Goal: Transaction & Acquisition: Purchase product/service

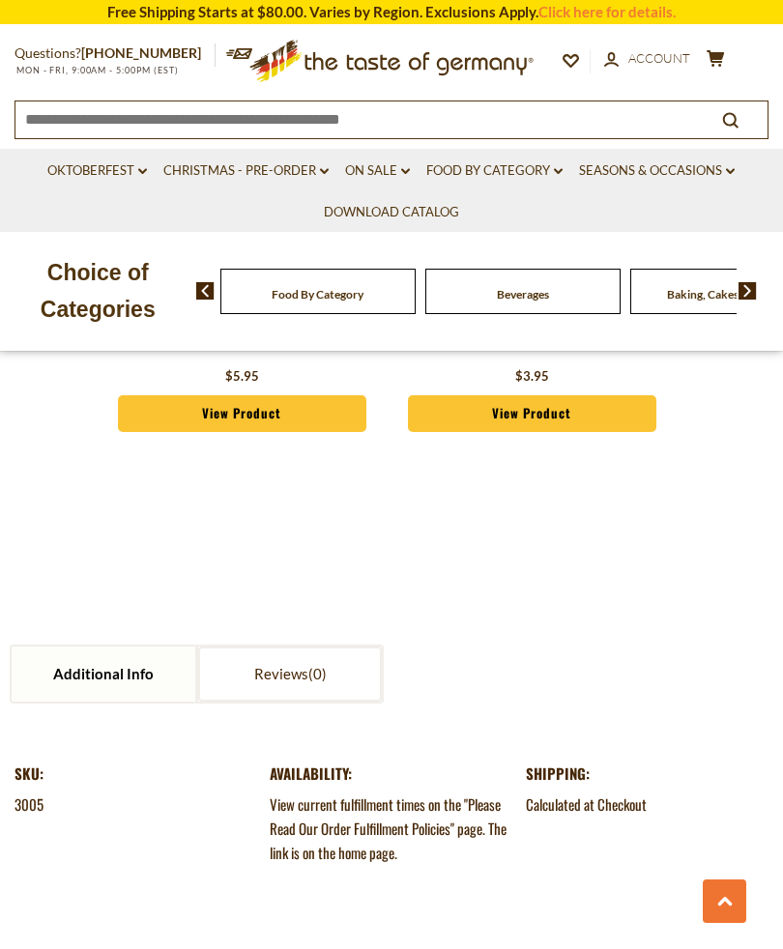
click at [511, 169] on link "Food By Category dropdown_arrow" at bounding box center [494, 170] width 136 height 21
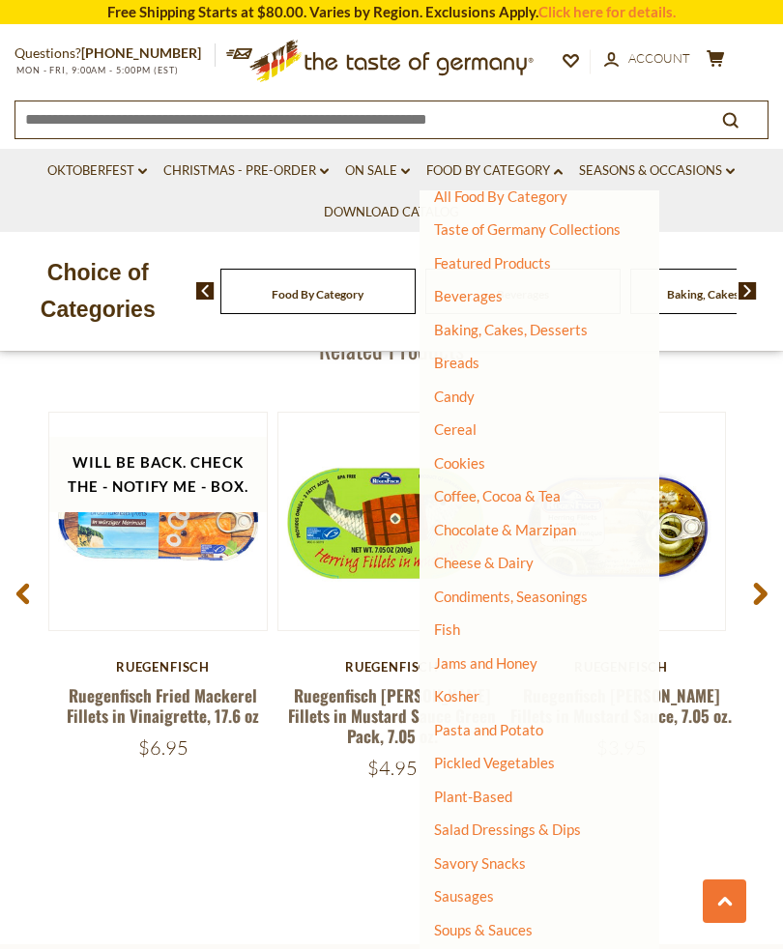
scroll to position [2416, 0]
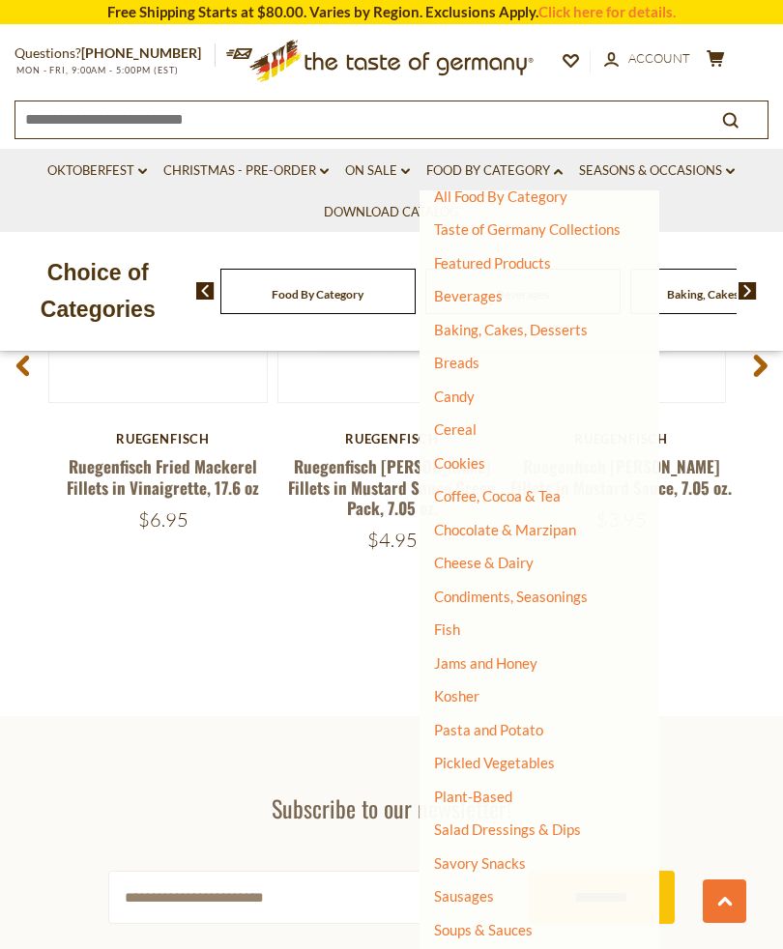
scroll to position [2437, 0]
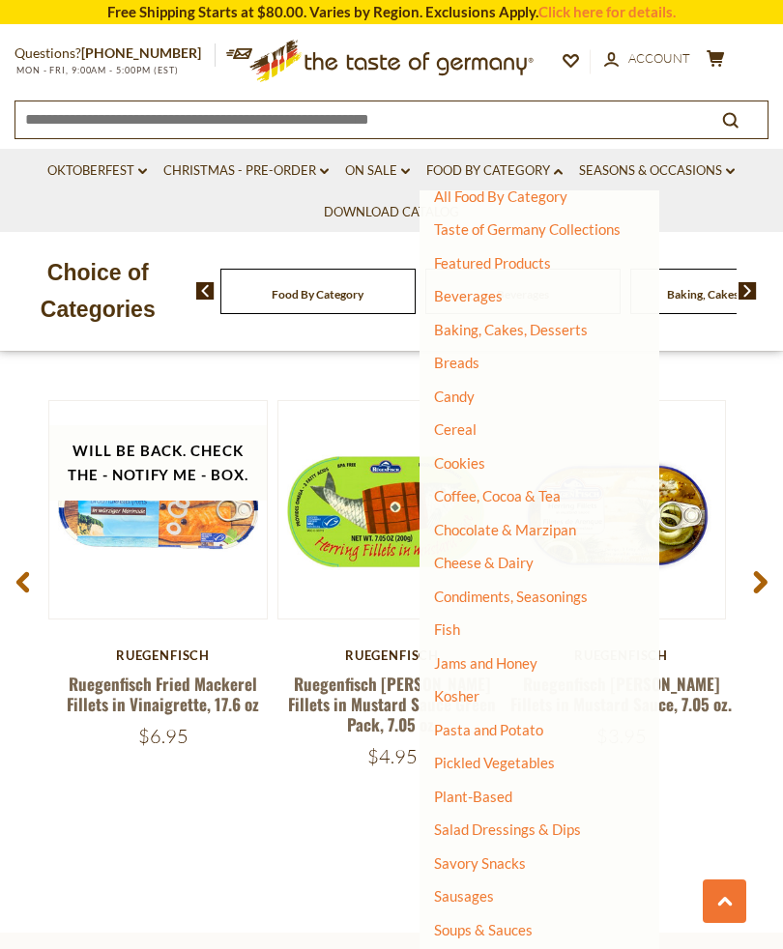
click at [707, 52] on icon "cart" at bounding box center [715, 58] width 18 height 16
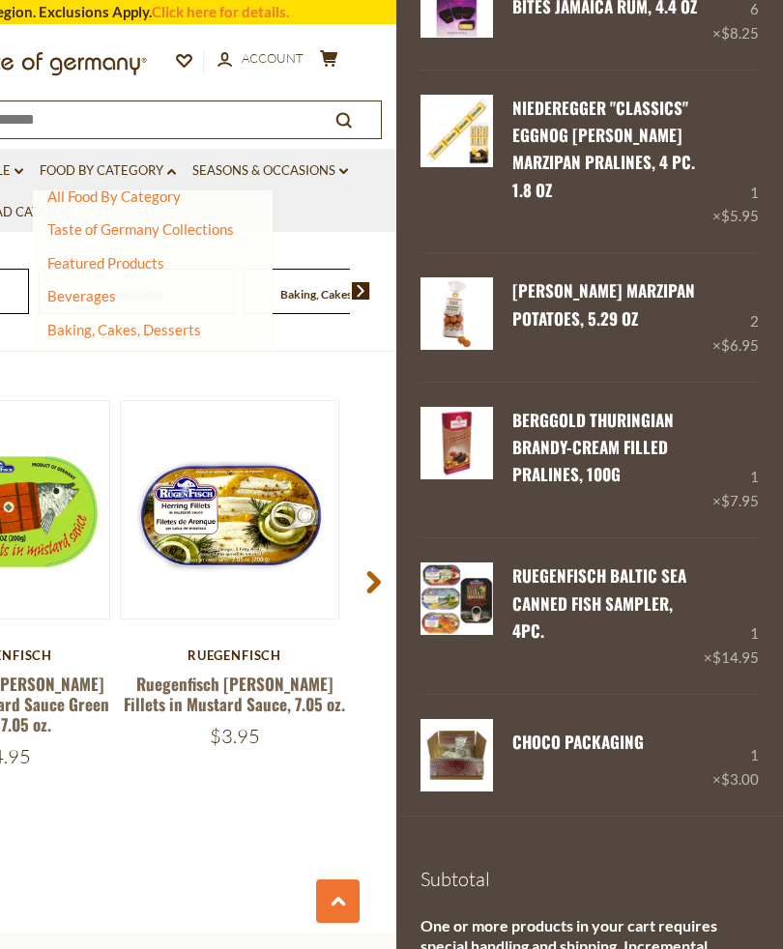
scroll to position [2784, 0]
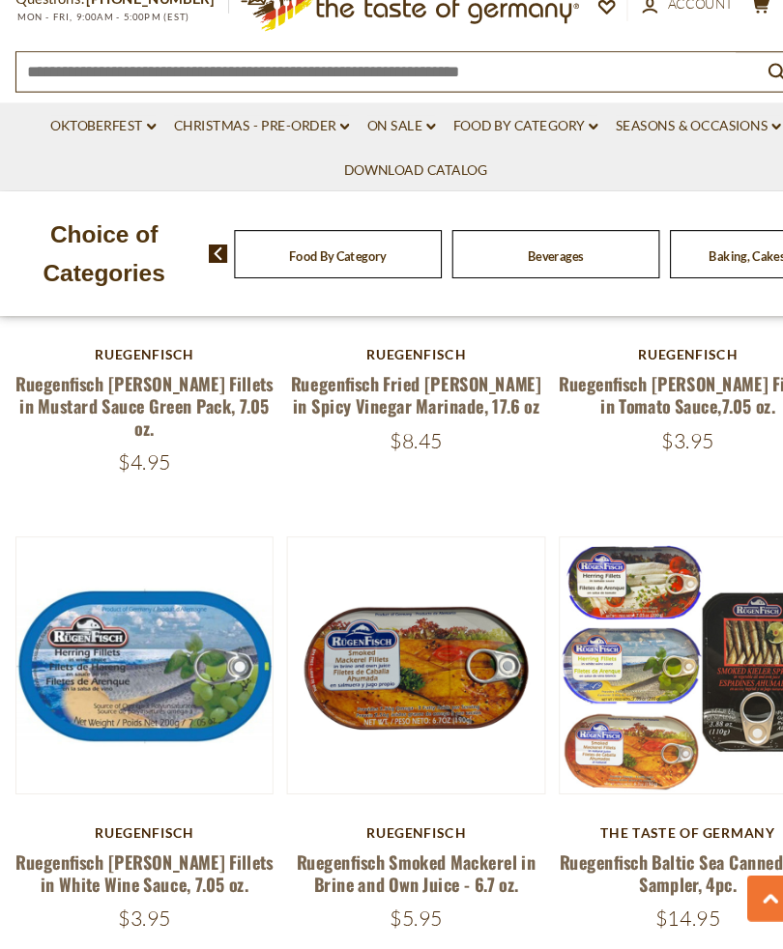
click at [0, 762] on div "**********" at bounding box center [391, 109] width 783 height 5583
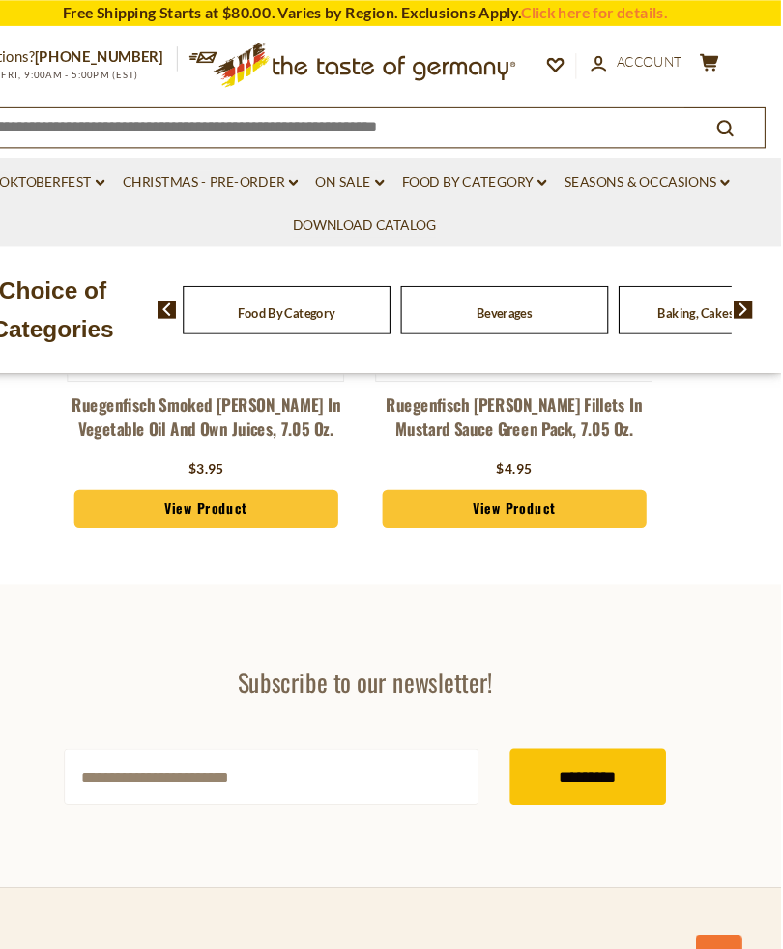
scroll to position [6296, 0]
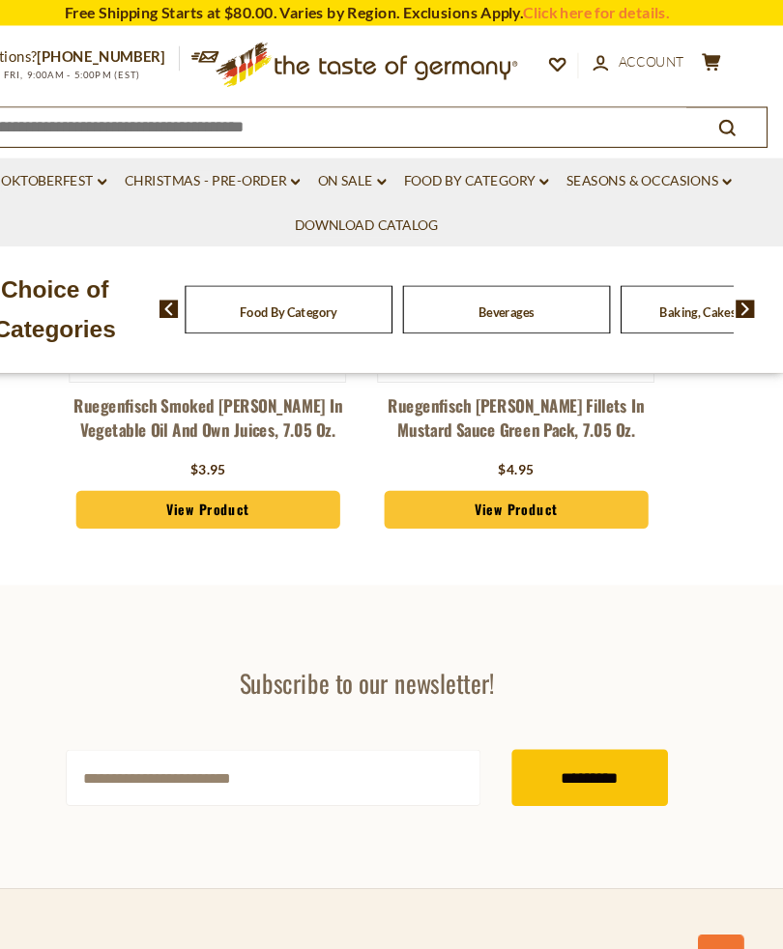
click at [703, 62] on button "cart $299.41" at bounding box center [715, 61] width 24 height 24
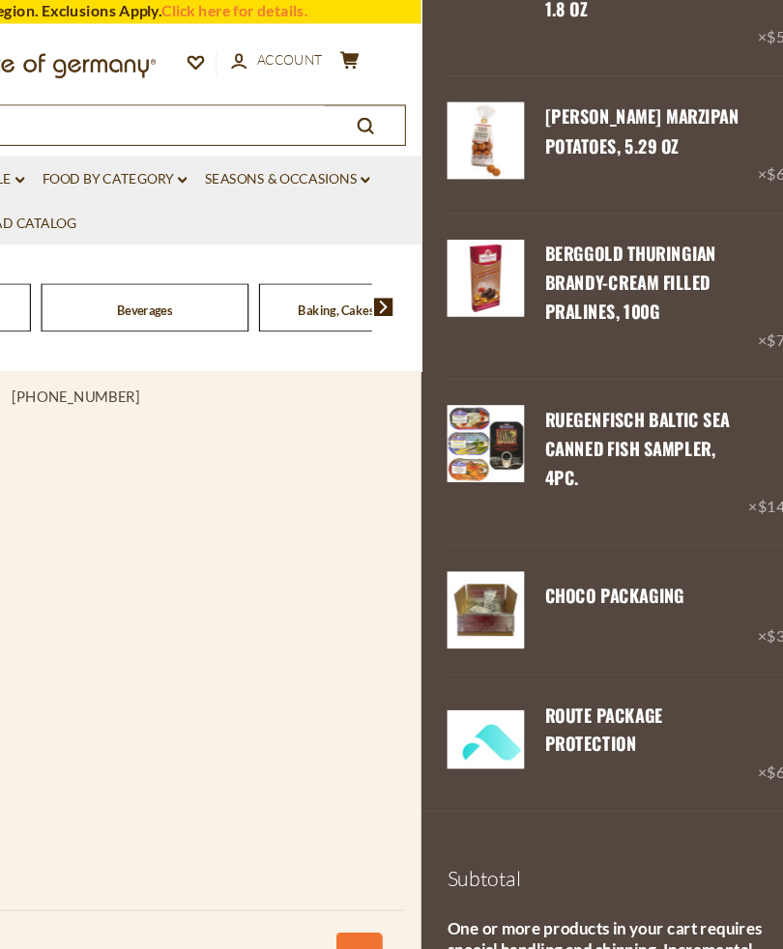
scroll to position [6951, 0]
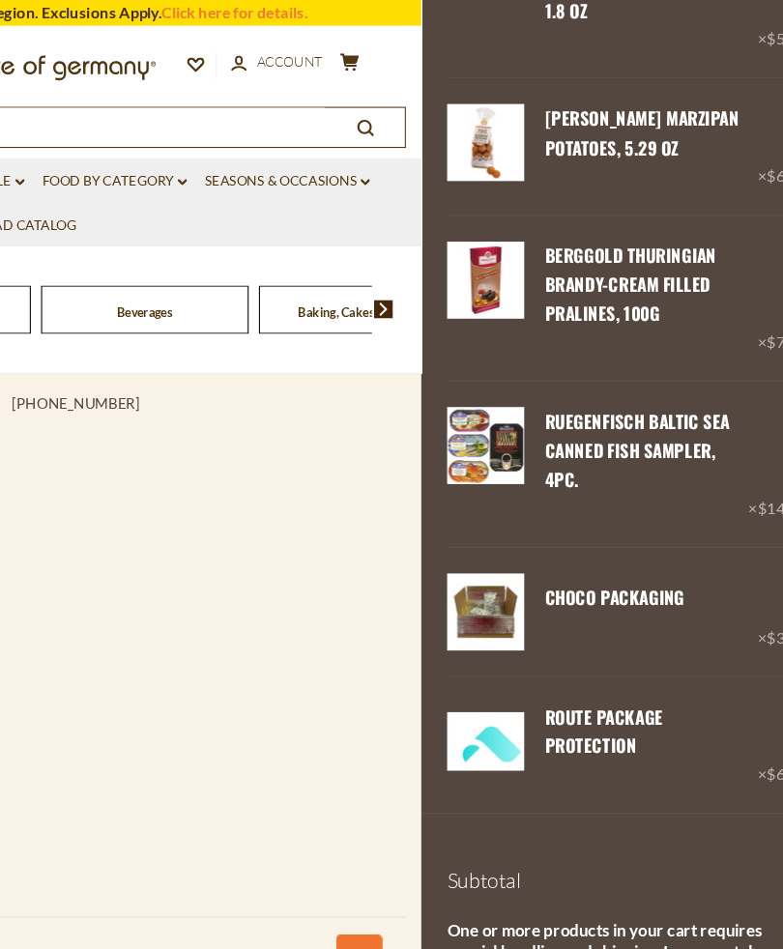
click at [0, 892] on ul at bounding box center [5, 951] width 754 height 118
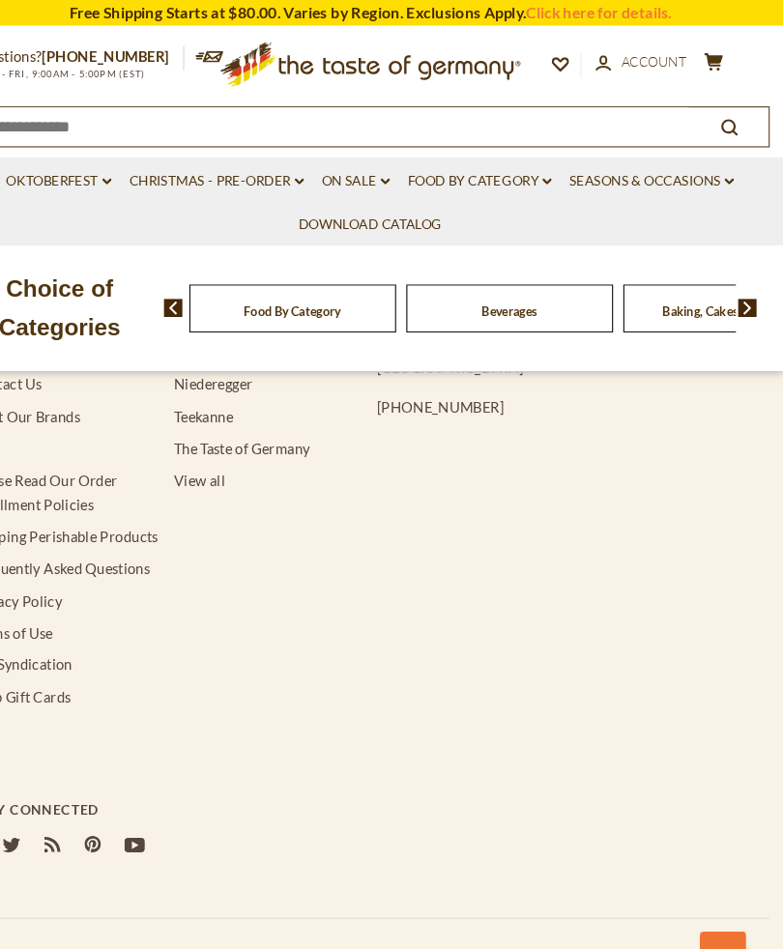
scroll to position [6943, 0]
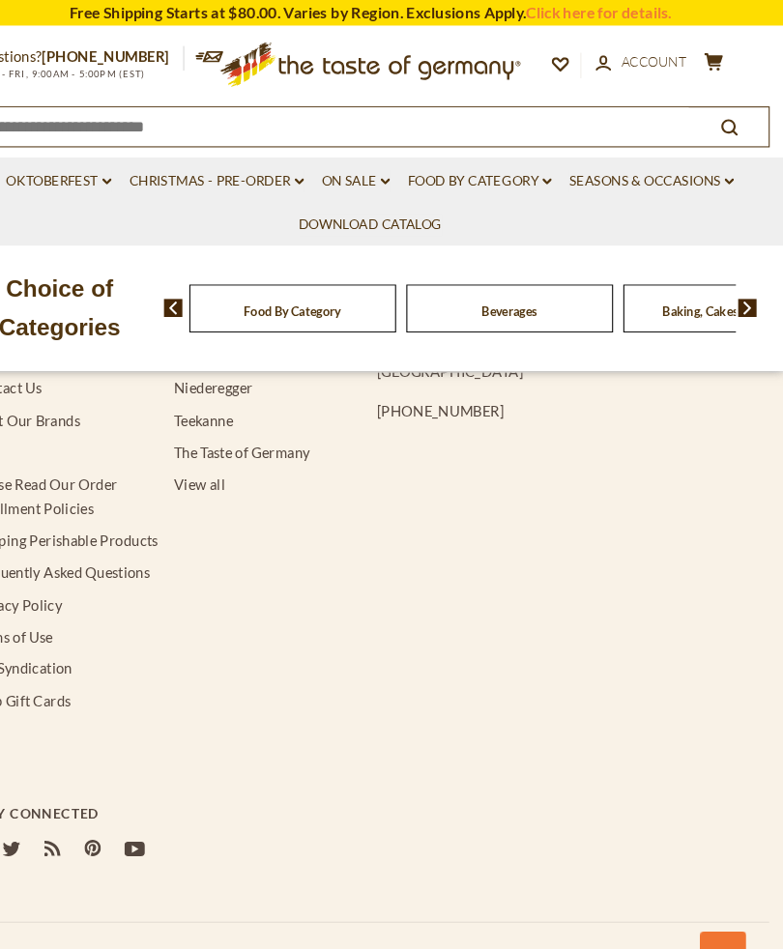
click at [688, 48] on div "Compare Compare up to 4 items: Clear Selection Compare search_icon search_icon …" at bounding box center [658, 61] width 193 height 26
click at [706, 50] on icon "cart" at bounding box center [715, 58] width 18 height 16
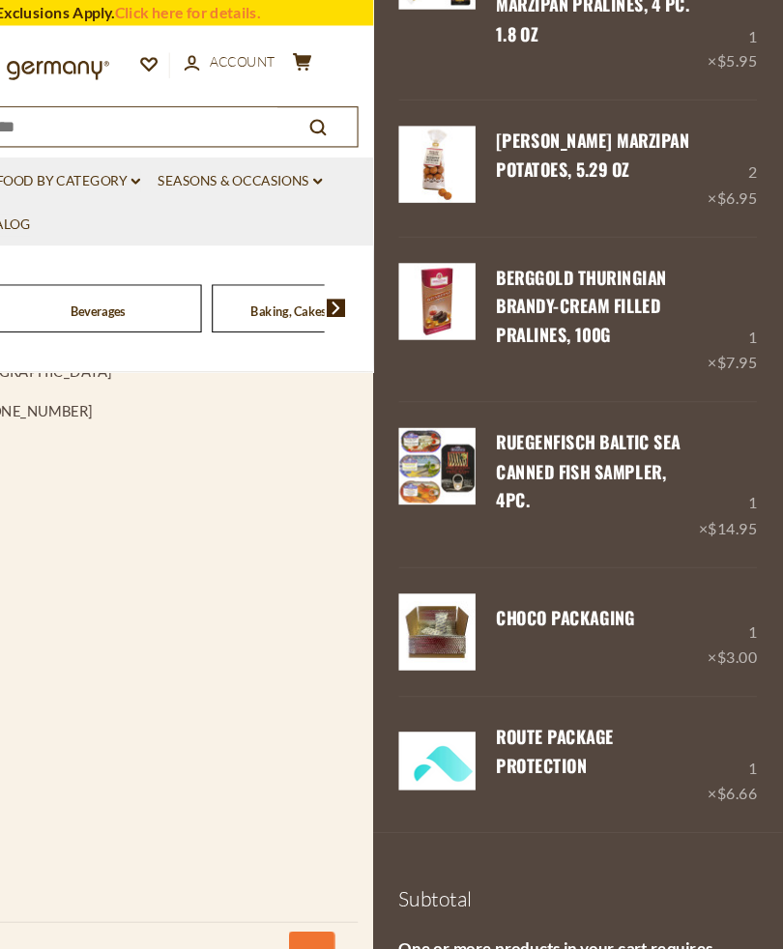
click at [560, 492] on link "Remove" at bounding box center [589, 500] width 59 height 17
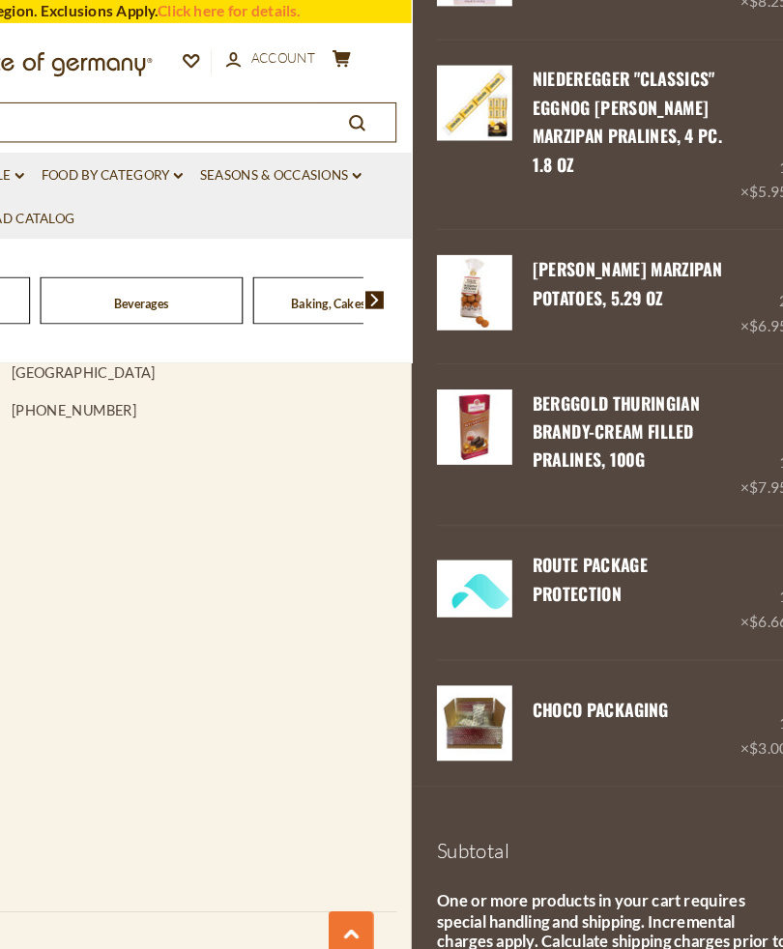
scroll to position [6933, 0]
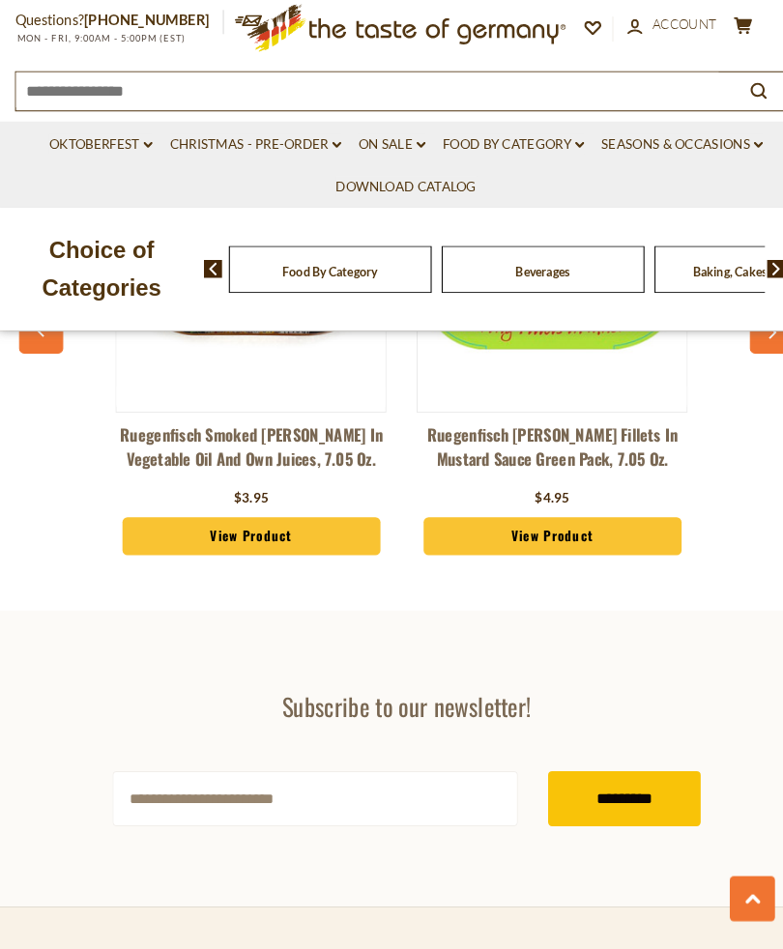
scroll to position [6192, 0]
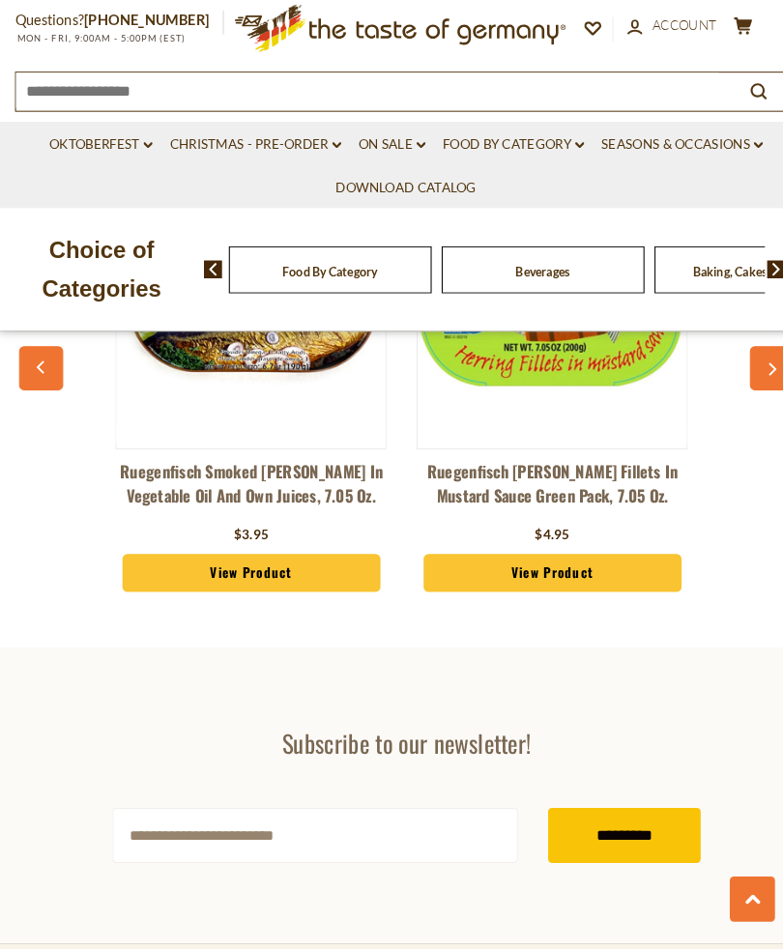
click at [723, 51] on button "cart $277.8" at bounding box center [715, 63] width 24 height 24
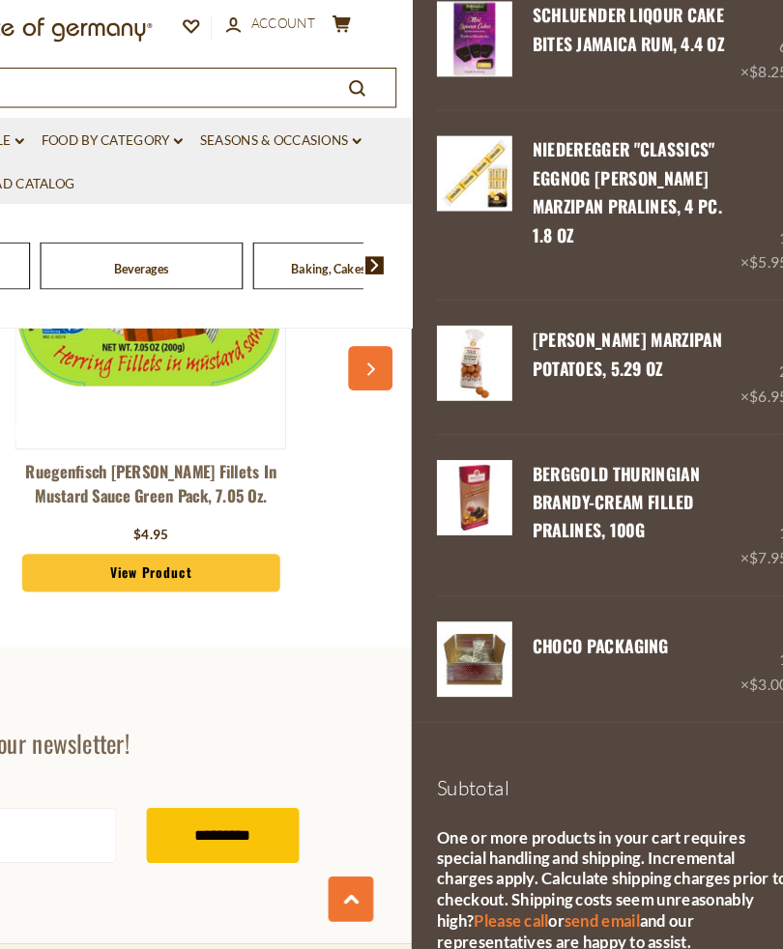
scroll to position [2713, 0]
